Goal: Check status: Check status

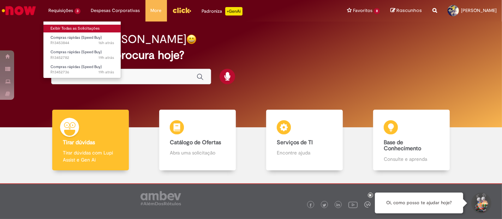
click at [69, 30] on link "Exibir Todas as Solicitações" at bounding box center [82, 29] width 78 height 8
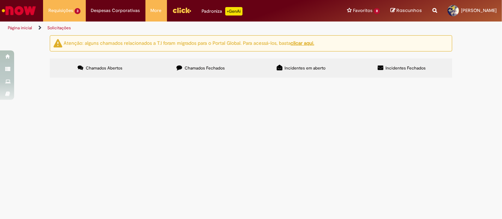
click at [0, 0] on span "Compras rápidas (Speed Buy)" at bounding box center [0, 0] width 0 height 0
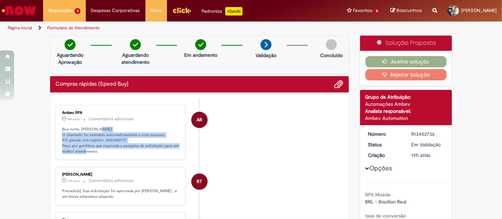
drag, startPoint x: 95, startPoint y: 150, endPoint x: 58, endPoint y: 133, distance: 40.8
click at [58, 133] on div "Ambev RPA 10h atrás 10 horas atrás Comentários adicionais Boa noite, [PERSON_NA…" at bounding box center [121, 132] width 126 height 51
copy p "O chamado foi atendido automaticamente e com sucesso. P.O gerado sob registro: …"
click at [115, 158] on div "Ambev RPA 10h atrás 10 horas atrás Comentários adicionais Boa noite, [PERSON_NA…" at bounding box center [121, 132] width 126 height 51
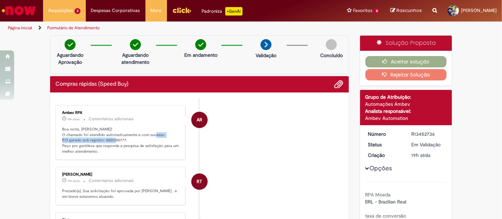
drag, startPoint x: 125, startPoint y: 141, endPoint x: 59, endPoint y: 141, distance: 66.1
click at [62, 141] on p "Boa noite, [PERSON_NAME]! O chamado foi atendido automaticamente e com sucesso.…" at bounding box center [121, 141] width 118 height 28
copy p "P.O gerado sob registro: 4501380777."
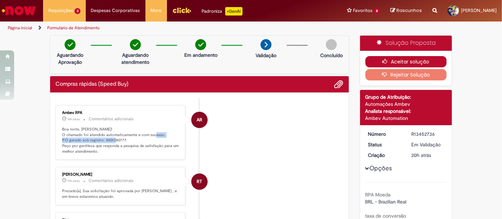
click at [371, 58] on button "Aceitar solução" at bounding box center [407, 61] width 82 height 11
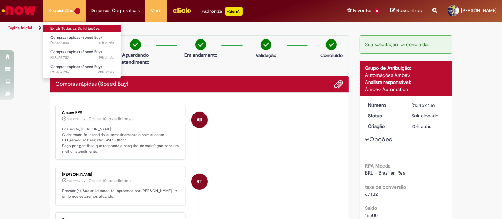
click at [70, 30] on link "Exibir Todas as Solicitações" at bounding box center [82, 29] width 78 height 8
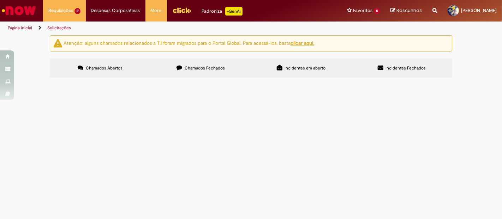
click at [213, 68] on span "Chamados Fechados" at bounding box center [205, 68] width 40 height 6
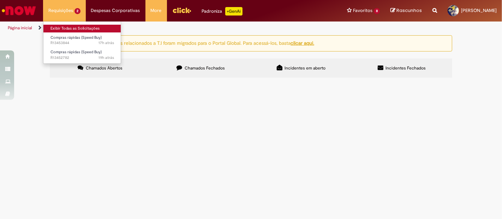
click at [81, 28] on link "Exibir Todas as Solicitações" at bounding box center [82, 29] width 78 height 8
click at [70, 12] on li "Requisições 2 Exibir Todas as Solicitações Compras rápidas (Speed Buy) 17h atrá…" at bounding box center [64, 10] width 43 height 21
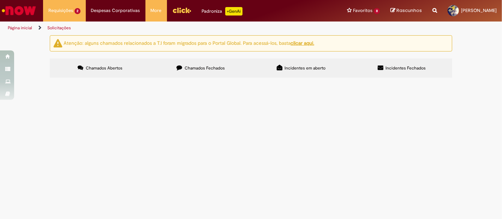
click at [91, 70] on span "Chamados Abertos" at bounding box center [104, 68] width 37 height 6
click at [0, 0] on span "Compras rápidas (Speed Buy)" at bounding box center [0, 0] width 0 height 0
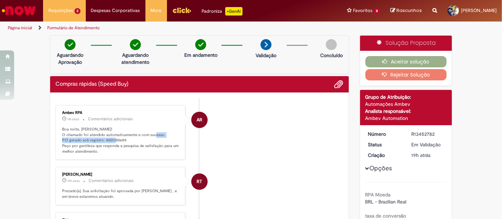
drag, startPoint x: 124, startPoint y: 139, endPoint x: 56, endPoint y: 140, distance: 68.2
click at [58, 140] on div "Ambev RPA 11h atrás 11 horas atrás Comentários adicionais Boa noite, [PERSON_NA…" at bounding box center [121, 132] width 126 height 51
copy p "P.O gerado sob registro: 4501380689."
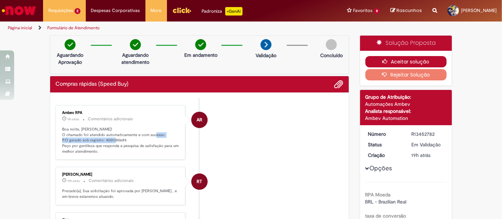
click at [384, 58] on button "Aceitar solução" at bounding box center [407, 61] width 82 height 11
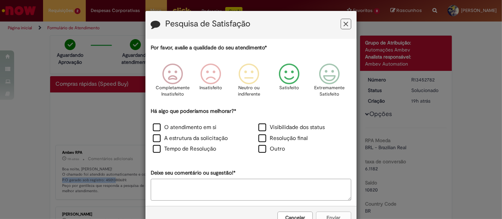
click at [289, 71] on icon "Feedback" at bounding box center [289, 74] width 27 height 21
click at [201, 127] on label "O atendimento em si" at bounding box center [185, 128] width 64 height 8
click at [339, 212] on button "Enviar" at bounding box center [333, 218] width 35 height 12
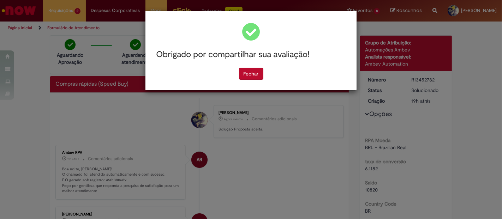
click at [257, 80] on div "Obrigado por compartilhar sua avaliação! [GEOGRAPHIC_DATA]" at bounding box center [251, 51] width 211 height 80
click at [264, 68] on div "Fechar" at bounding box center [251, 74] width 201 height 12
click at [257, 71] on button "Fechar" at bounding box center [251, 74] width 24 height 12
